Goal: Information Seeking & Learning: Learn about a topic

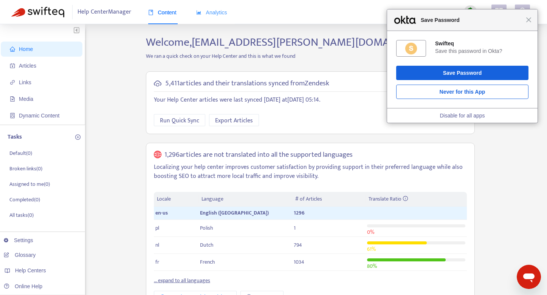
click at [226, 7] on div "Analytics" at bounding box center [211, 12] width 31 height 23
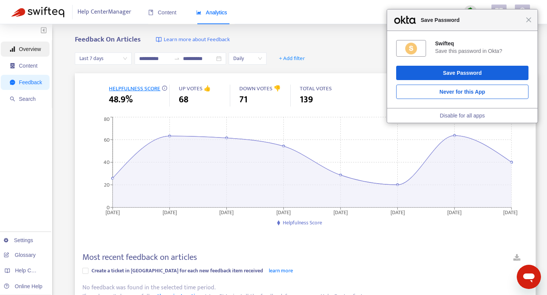
click at [32, 48] on span "Overview" at bounding box center [30, 49] width 22 height 6
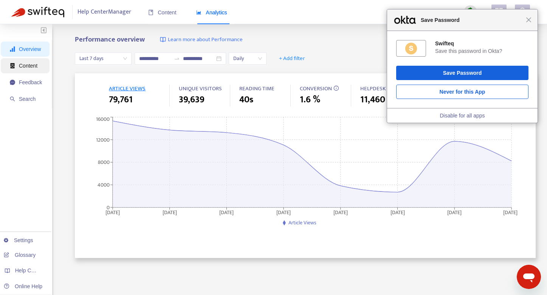
click at [31, 59] on span "Content" at bounding box center [26, 65] width 32 height 15
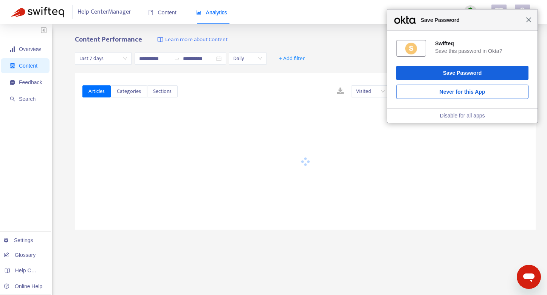
click at [529, 18] on span "Close" at bounding box center [529, 20] width 6 height 6
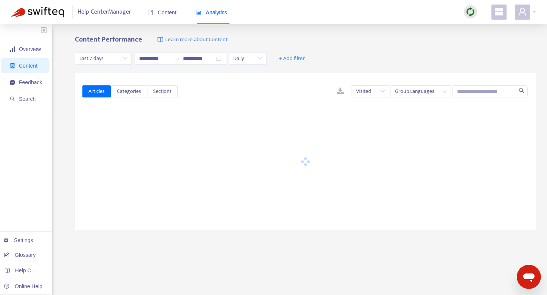
click at [123, 56] on span "Last 7 days" at bounding box center [103, 58] width 48 height 11
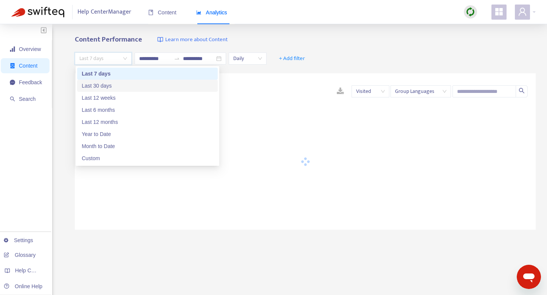
click at [113, 84] on div "Last 30 days" at bounding box center [148, 86] width 132 height 8
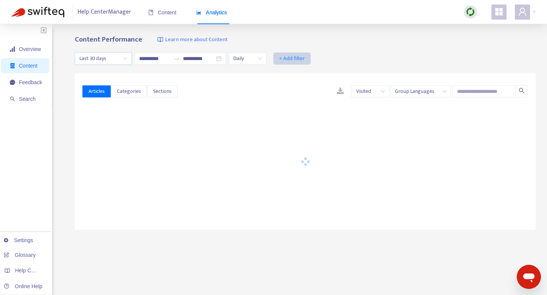
click at [292, 59] on span "+ Add filter" at bounding box center [292, 58] width 26 height 9
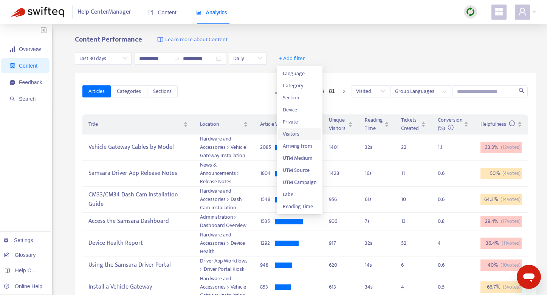
click at [297, 135] on span "Visitors" at bounding box center [300, 134] width 34 height 8
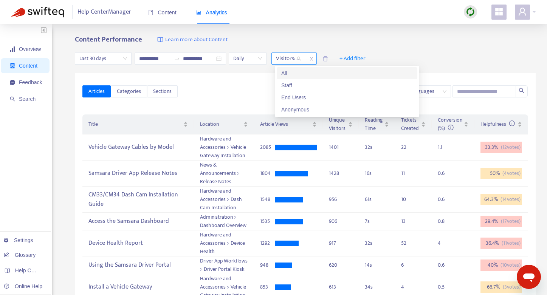
click at [304, 61] on div "Visitors: All" at bounding box center [289, 58] width 34 height 11
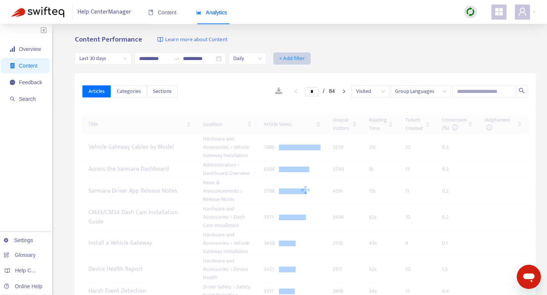
click at [285, 59] on span "+ Add filter" at bounding box center [292, 58] width 26 height 9
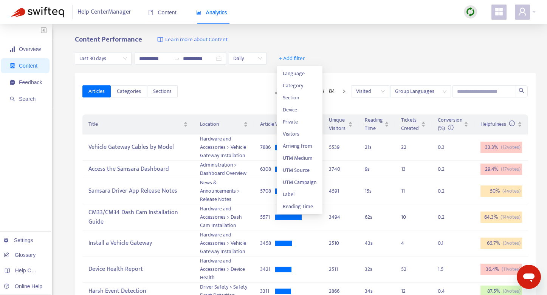
click at [314, 49] on div "**********" at bounding box center [305, 58] width 461 height 29
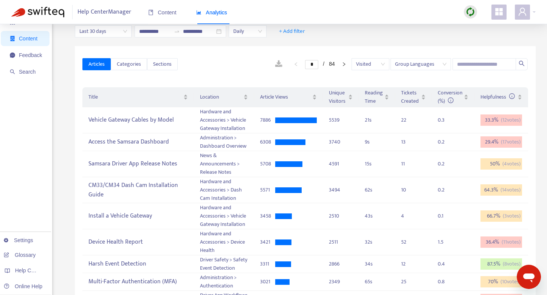
scroll to position [4, 0]
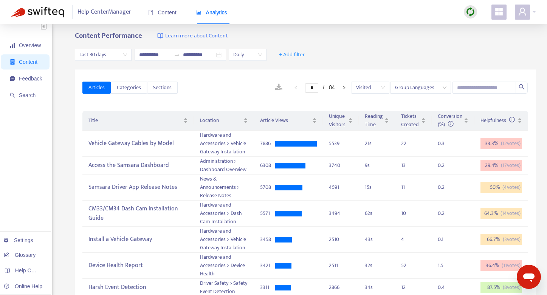
click at [114, 51] on span "Last 30 days" at bounding box center [103, 54] width 48 height 11
click at [374, 98] on div "Articles Categories Sections * / 84 Visited Group Languages" at bounding box center [305, 87] width 446 height 29
click at [187, 119] on div "Title" at bounding box center [137, 120] width 99 height 8
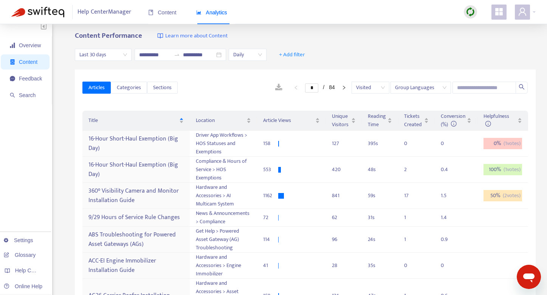
click at [213, 90] on div "* / 84 Visited Group Languages" at bounding box center [353, 88] width 350 height 12
click at [121, 52] on span "Last 30 days" at bounding box center [103, 54] width 48 height 11
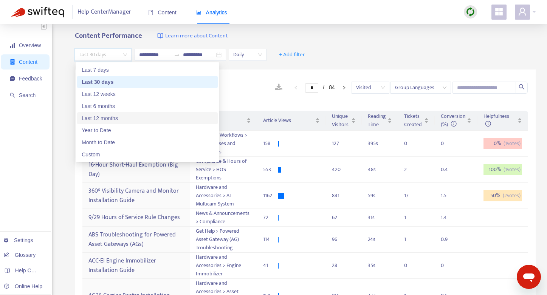
click at [106, 117] on div "Last 12 months" at bounding box center [148, 118] width 132 height 8
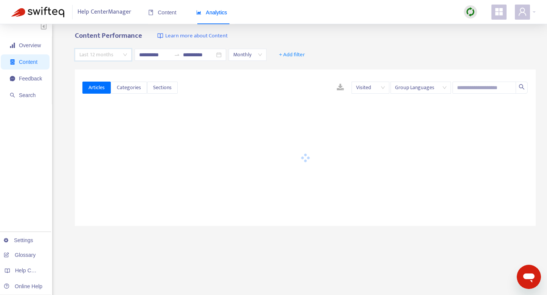
click at [96, 57] on span "Last 12 months" at bounding box center [103, 54] width 48 height 11
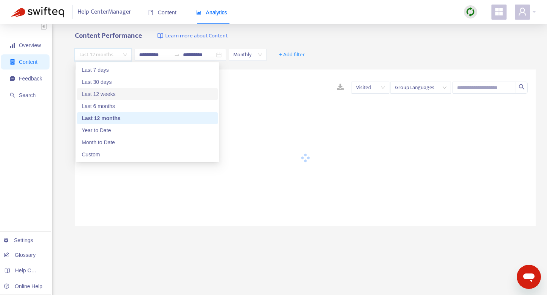
click at [109, 93] on div "Last 12 weeks" at bounding box center [148, 94] width 132 height 8
type input "**********"
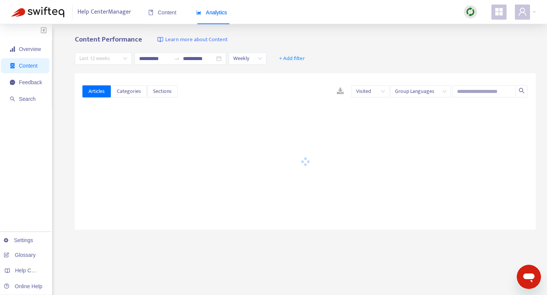
click at [101, 60] on span "Last 12 weeks" at bounding box center [103, 58] width 48 height 11
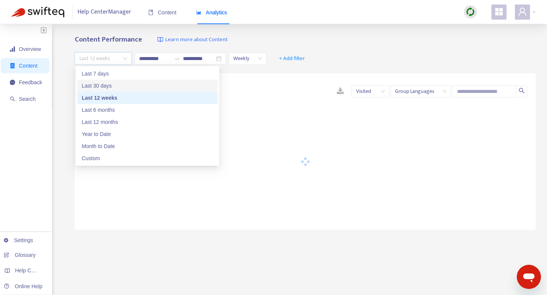
click at [104, 85] on div "Last 30 days" at bounding box center [148, 86] width 132 height 8
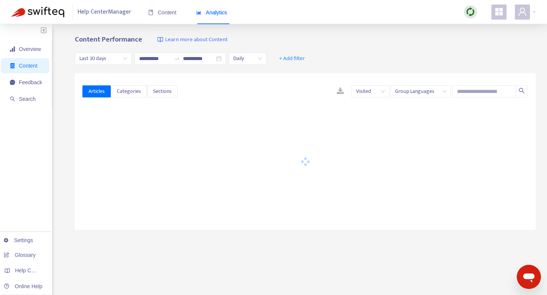
click at [350, 39] on div "Content Performance Learn more about Content" at bounding box center [305, 40] width 461 height 9
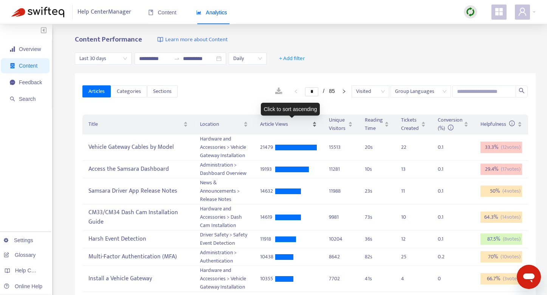
click at [316, 122] on div "Article Views" at bounding box center [288, 124] width 57 height 8
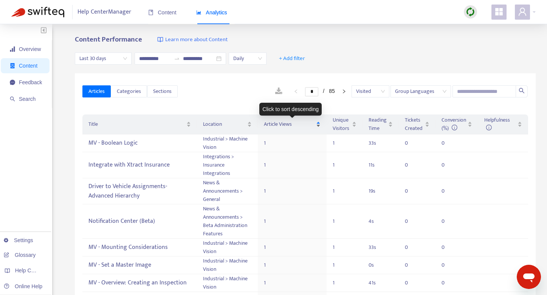
click at [316, 122] on div "Article Views" at bounding box center [292, 124] width 57 height 8
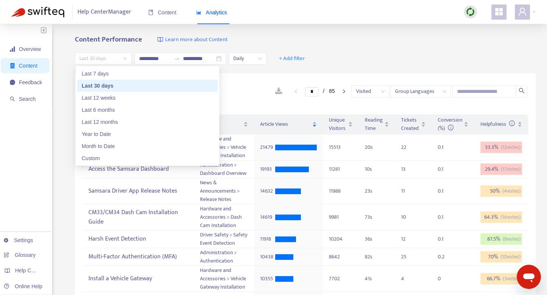
click at [120, 60] on span "Last 30 days" at bounding box center [103, 58] width 48 height 11
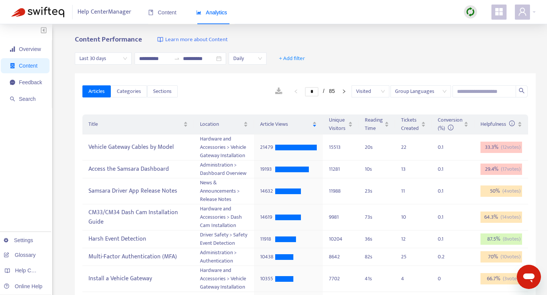
click at [247, 90] on div "* / 85 Visited Group Languages" at bounding box center [353, 91] width 350 height 12
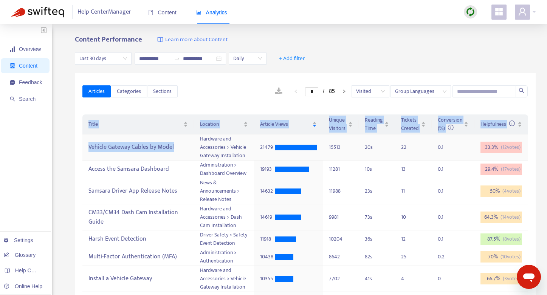
drag, startPoint x: 77, startPoint y: 142, endPoint x: 183, endPoint y: 149, distance: 106.0
click at [183, 149] on div "Articles Categories Sections * / 85 Visited Group Languages Title Location Arti…" at bounding box center [305, 290] width 461 height 434
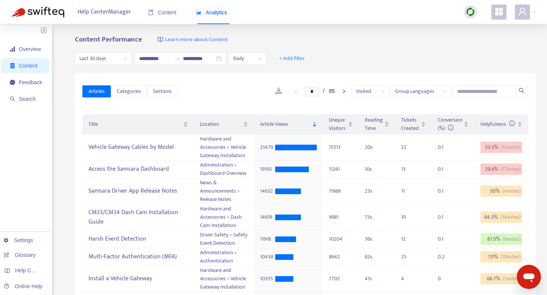
click at [49, 154] on div "Overview Content Feedback Search Settings Glossary Help Centers Online Help" at bounding box center [26, 265] width 52 height 483
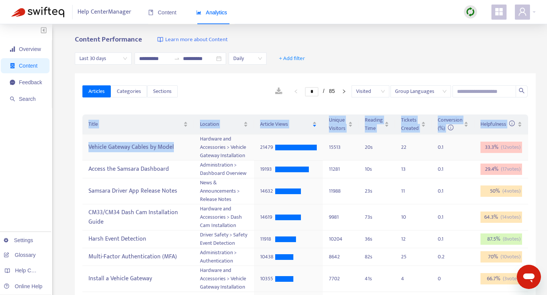
drag, startPoint x: 76, startPoint y: 155, endPoint x: 173, endPoint y: 150, distance: 98.0
click at [173, 150] on div "Articles Categories Sections * / 85 Visited Group Languages Title Location Arti…" at bounding box center [305, 290] width 461 height 434
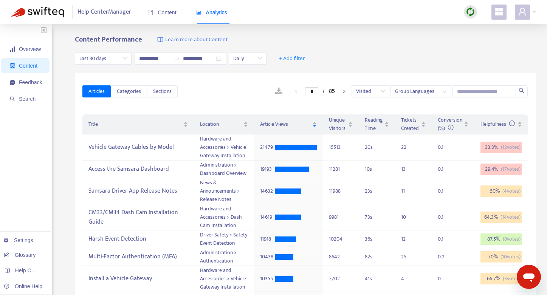
click at [224, 93] on div "* / 85 Visited Group Languages" at bounding box center [353, 91] width 350 height 12
click at [104, 57] on span "Last 30 days" at bounding box center [103, 58] width 48 height 11
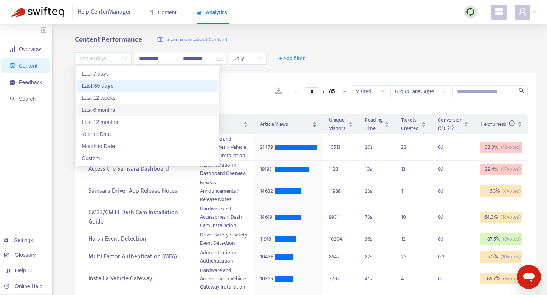
click at [104, 111] on div "Last 6 months" at bounding box center [148, 110] width 132 height 8
type input "**********"
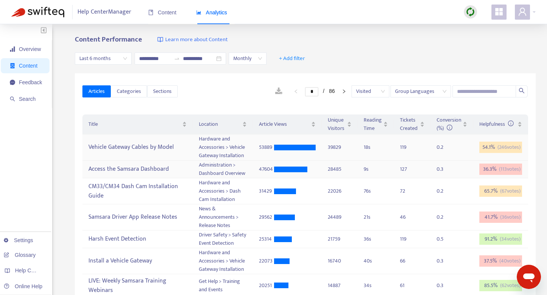
drag, startPoint x: 516, startPoint y: 153, endPoint x: 500, endPoint y: 162, distance: 17.9
click at [500, 149] on div "54.1 % ( 246 votes)" at bounding box center [500, 147] width 43 height 11
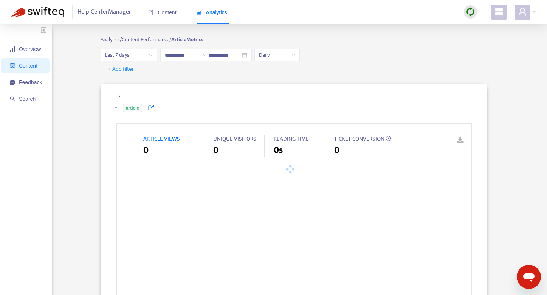
type input "**********"
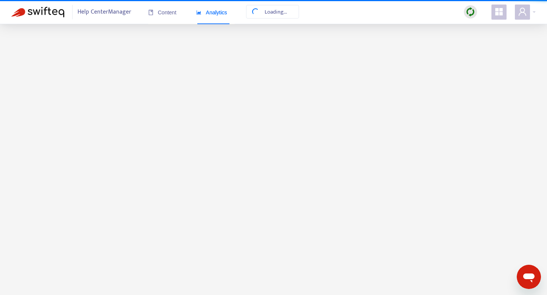
scroll to position [4, 0]
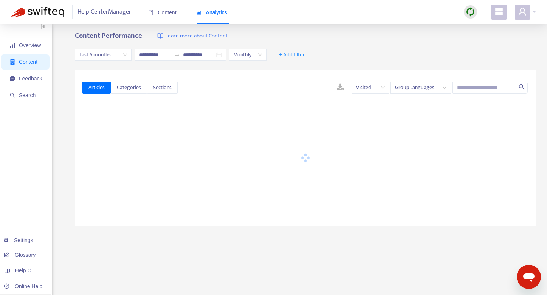
click at [327, 44] on div "**********" at bounding box center [305, 54] width 461 height 29
